Goal: Communication & Community: Answer question/provide support

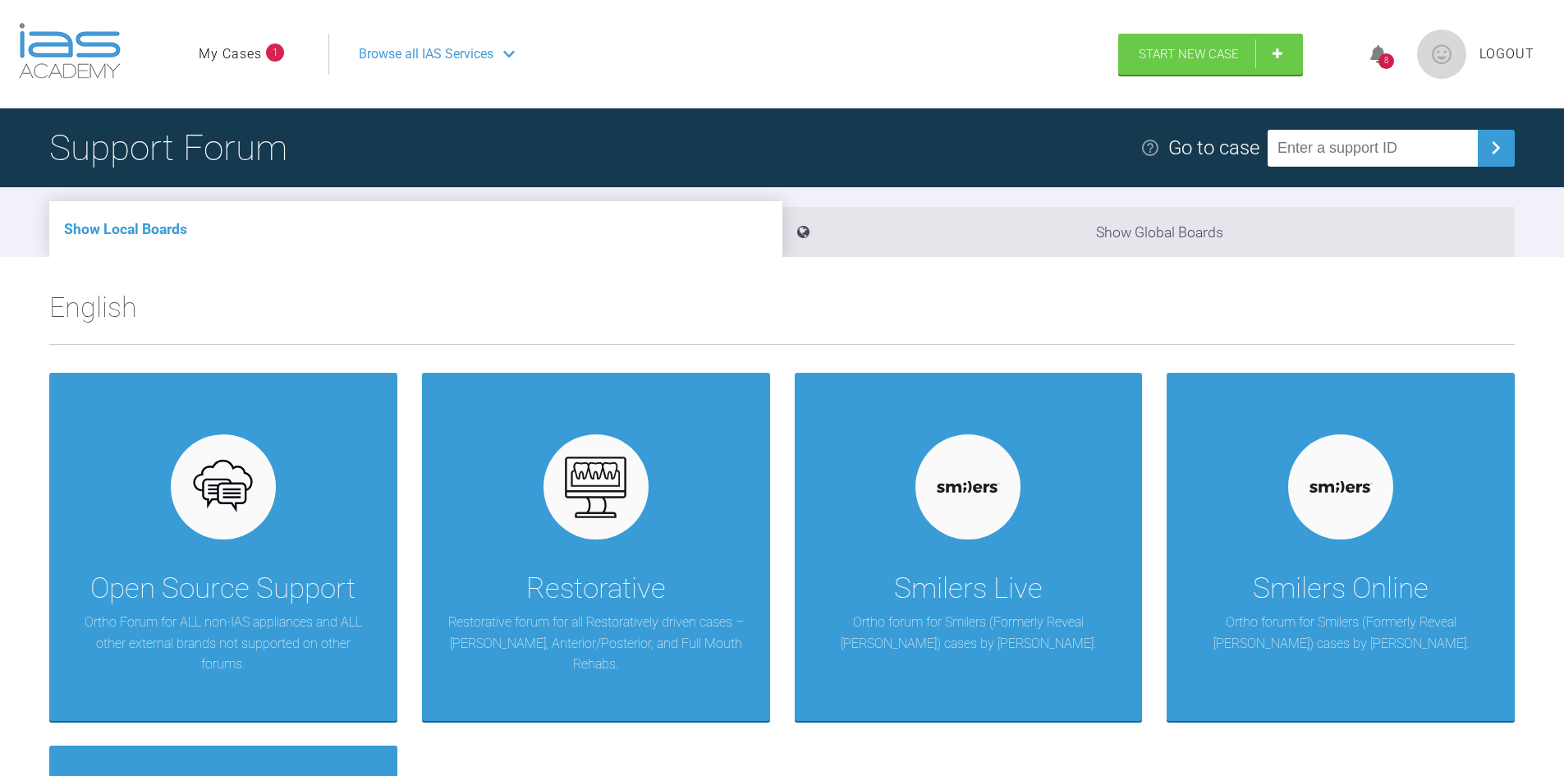
click at [1385, 51] on icon at bounding box center [1379, 54] width 16 height 19
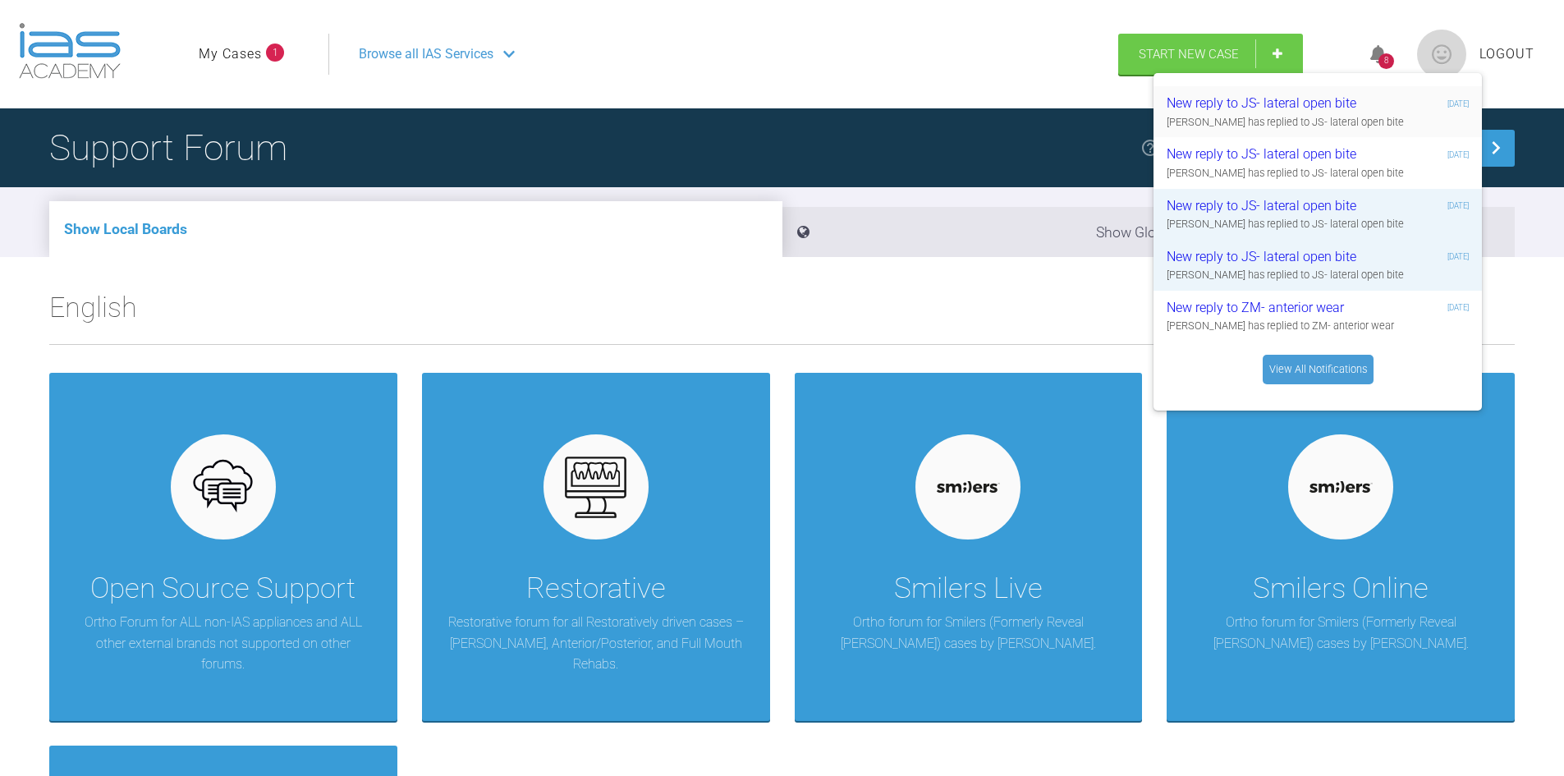
click at [1276, 103] on div "New reply to JS- lateral open bite" at bounding box center [1265, 103] width 196 height 21
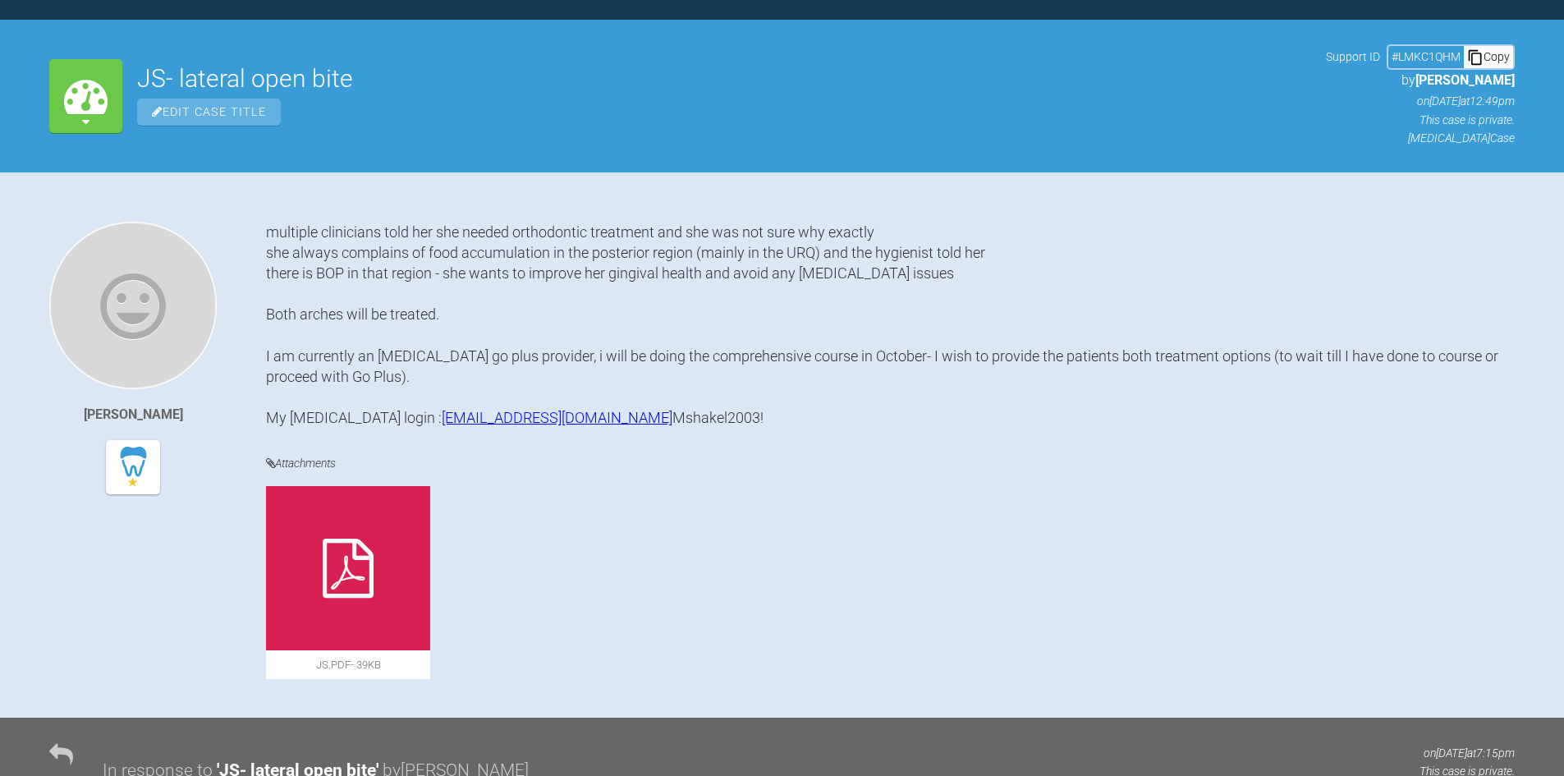
scroll to position [411, 0]
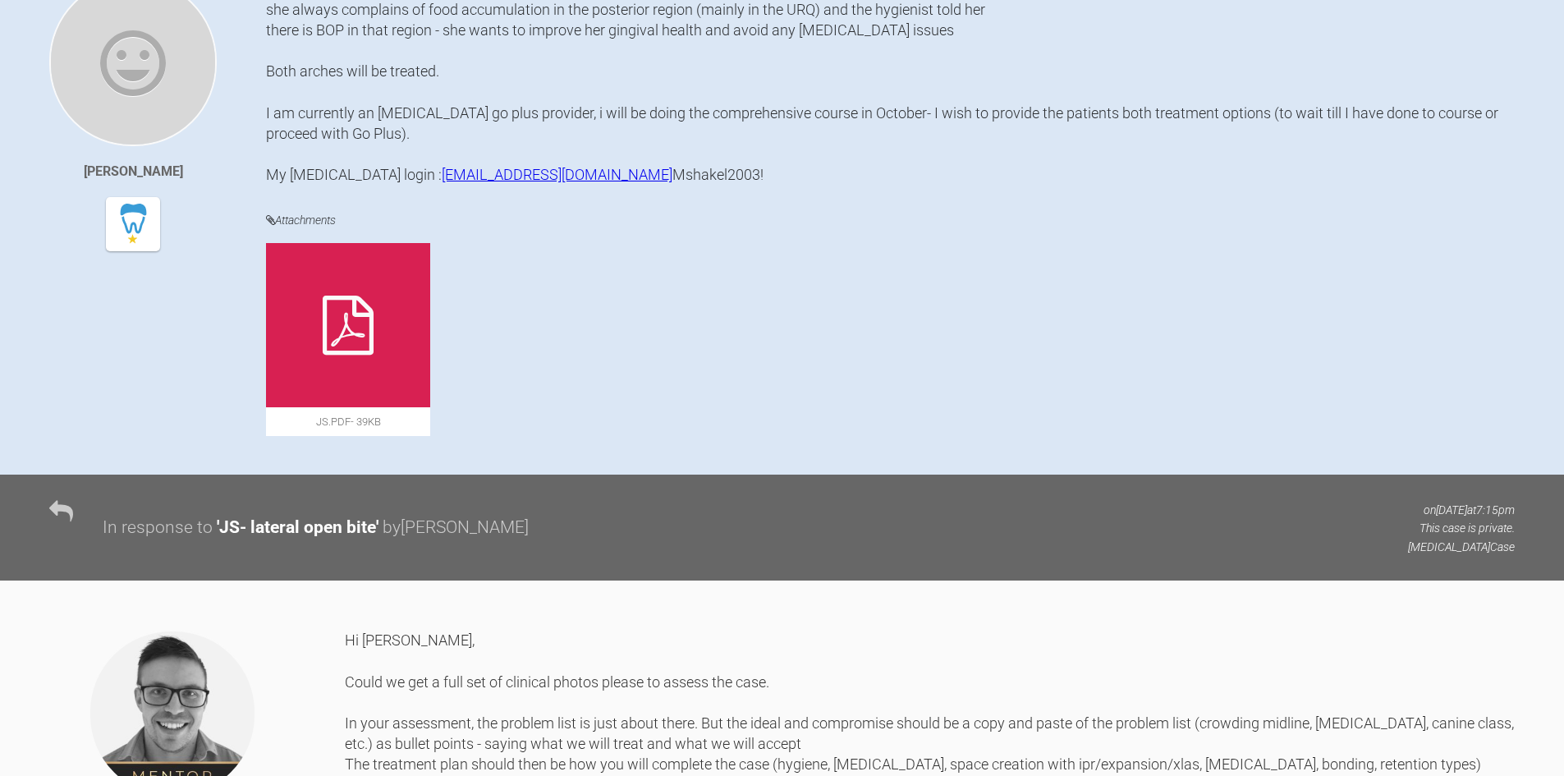
click at [331, 407] on div at bounding box center [348, 325] width 164 height 164
